Goal: Transaction & Acquisition: Purchase product/service

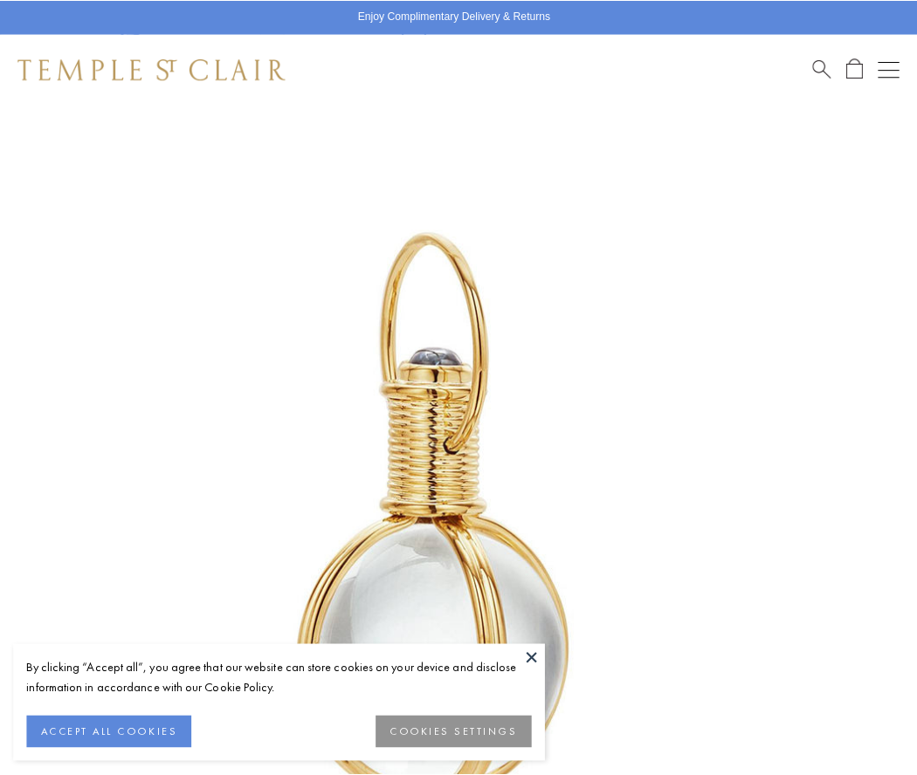
scroll to position [452, 0]
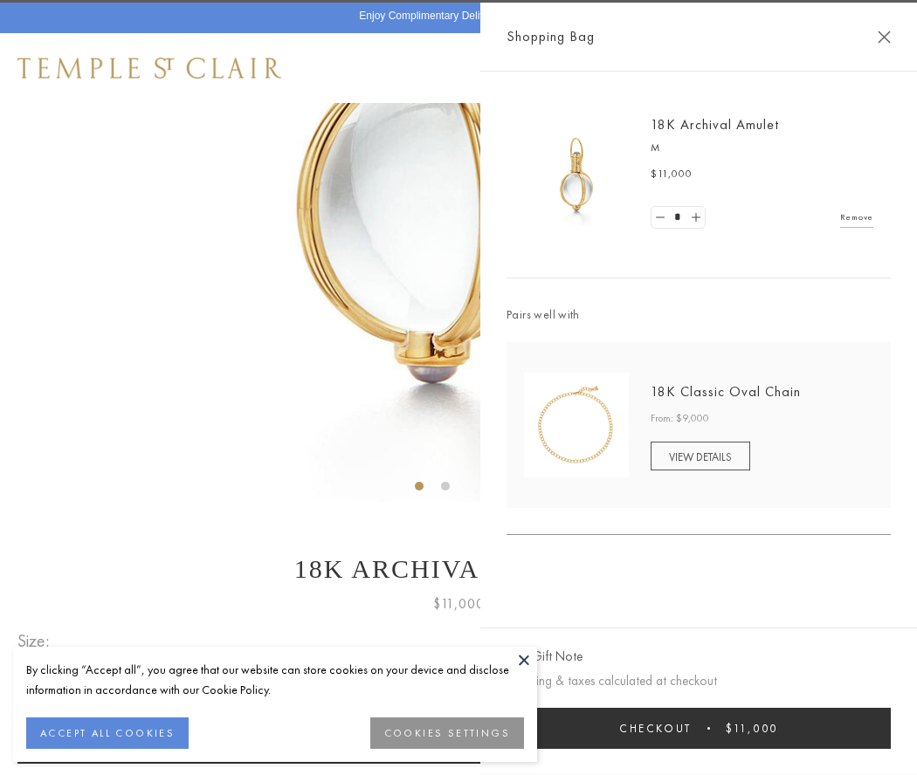
click at [698, 728] on button "Checkout $11,000" at bounding box center [698, 728] width 384 height 41
